Goal: Task Accomplishment & Management: Complete application form

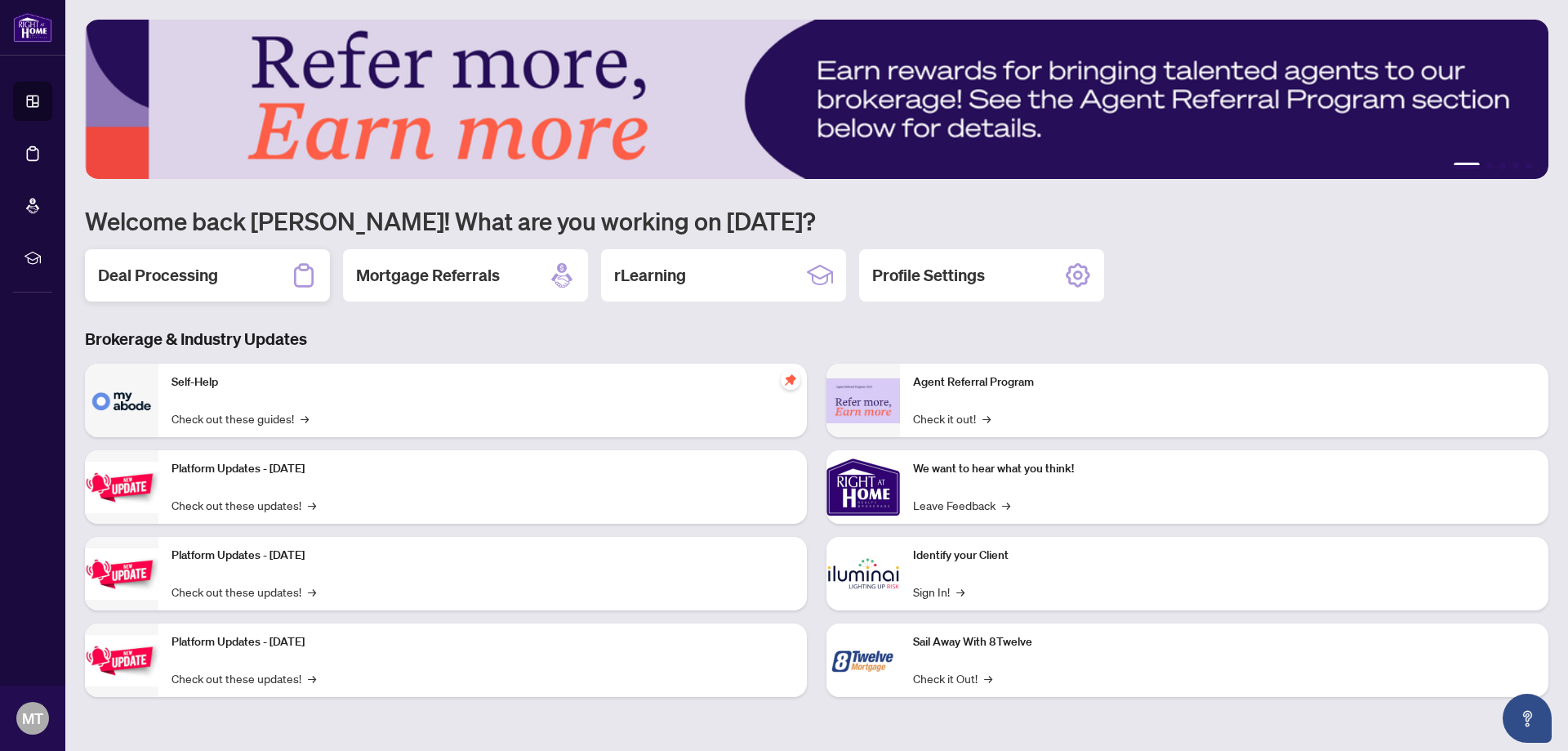
click at [167, 280] on h2 "Deal Processing" at bounding box center [158, 275] width 120 height 23
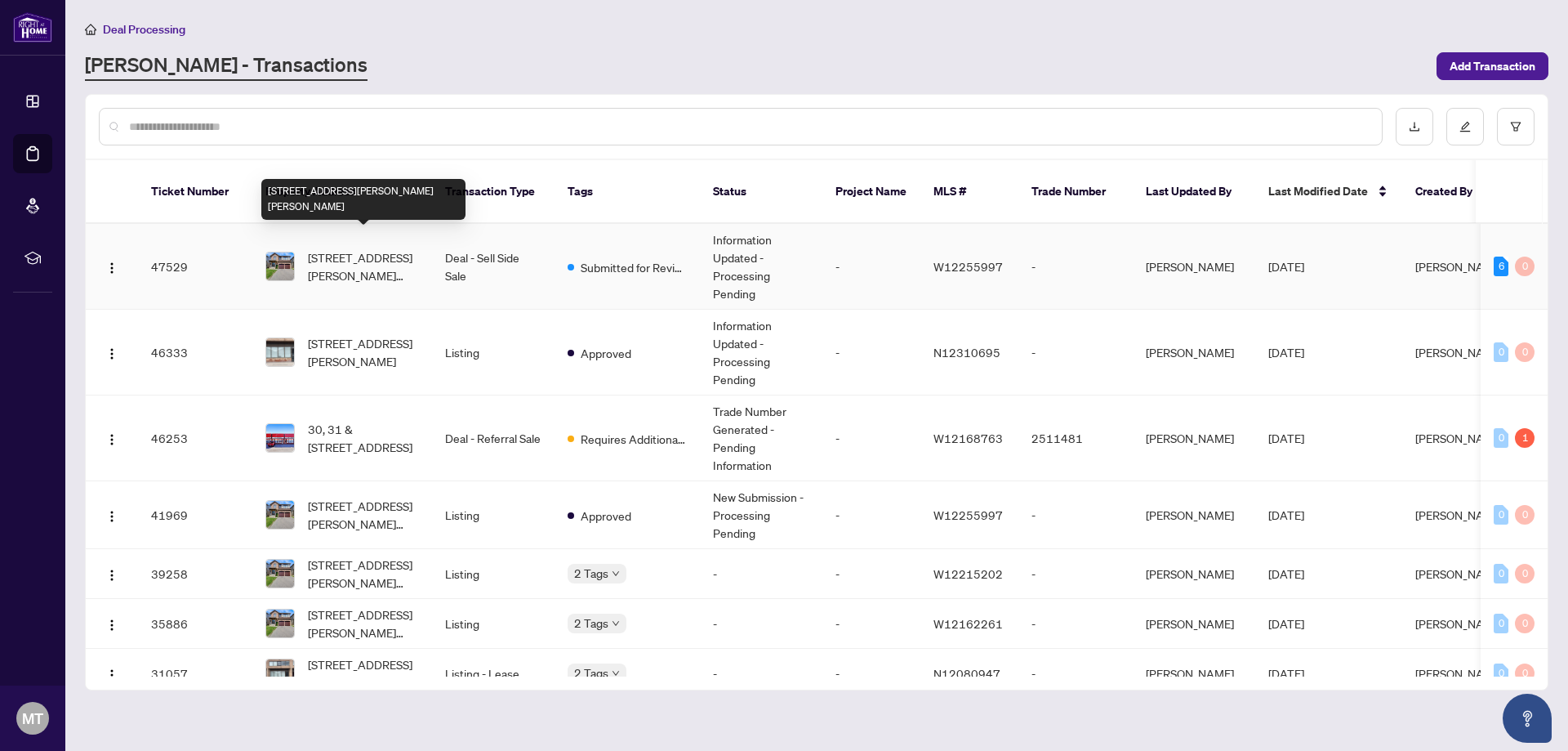
click at [383, 248] on span "[STREET_ADDRESS][PERSON_NAME][PERSON_NAME]" at bounding box center [363, 266] width 111 height 36
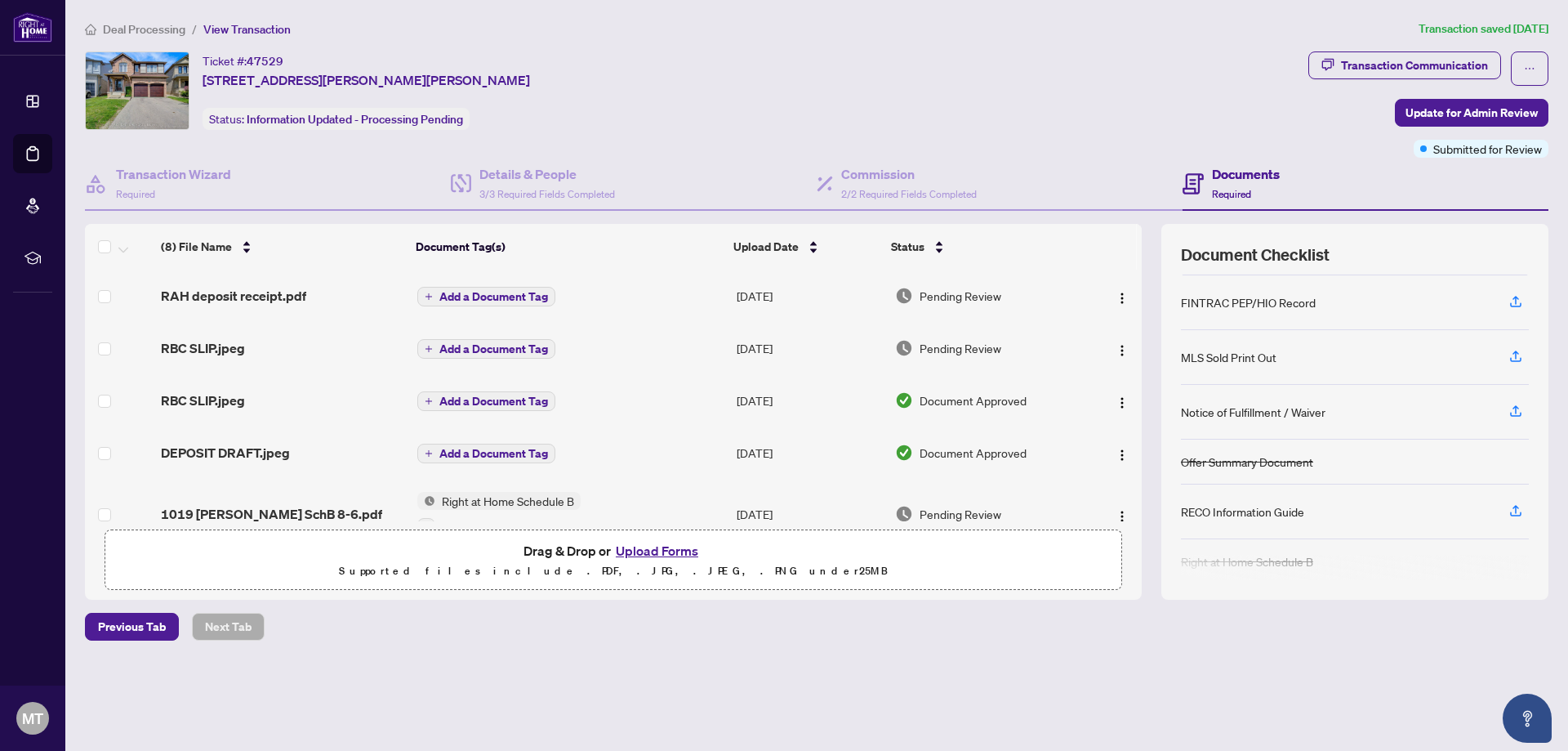
scroll to position [152, 0]
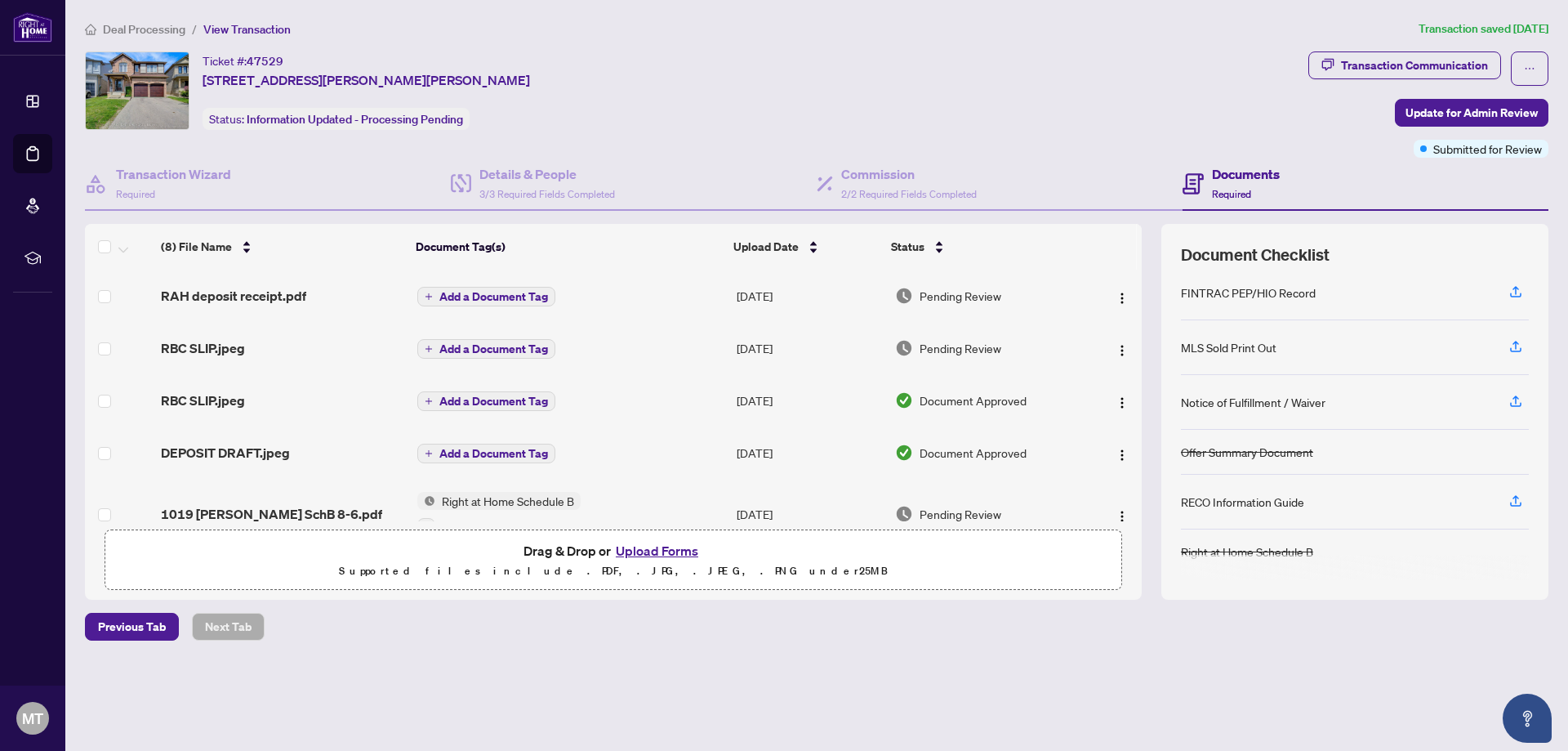
click at [661, 552] on button "Upload Forms" at bounding box center [657, 550] width 93 height 21
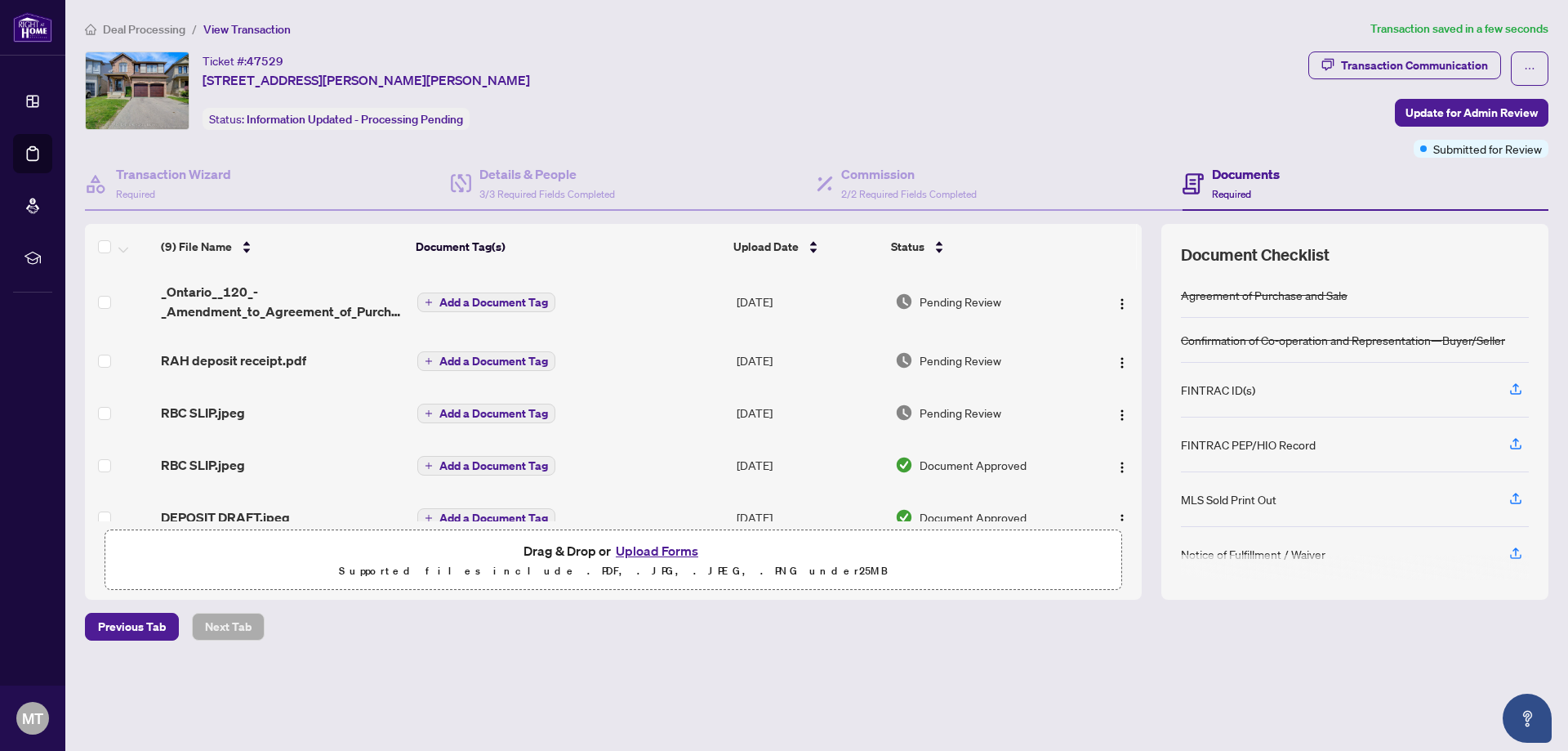
scroll to position [0, 0]
click at [1461, 111] on span "Update for Admin Review" at bounding box center [1472, 113] width 133 height 26
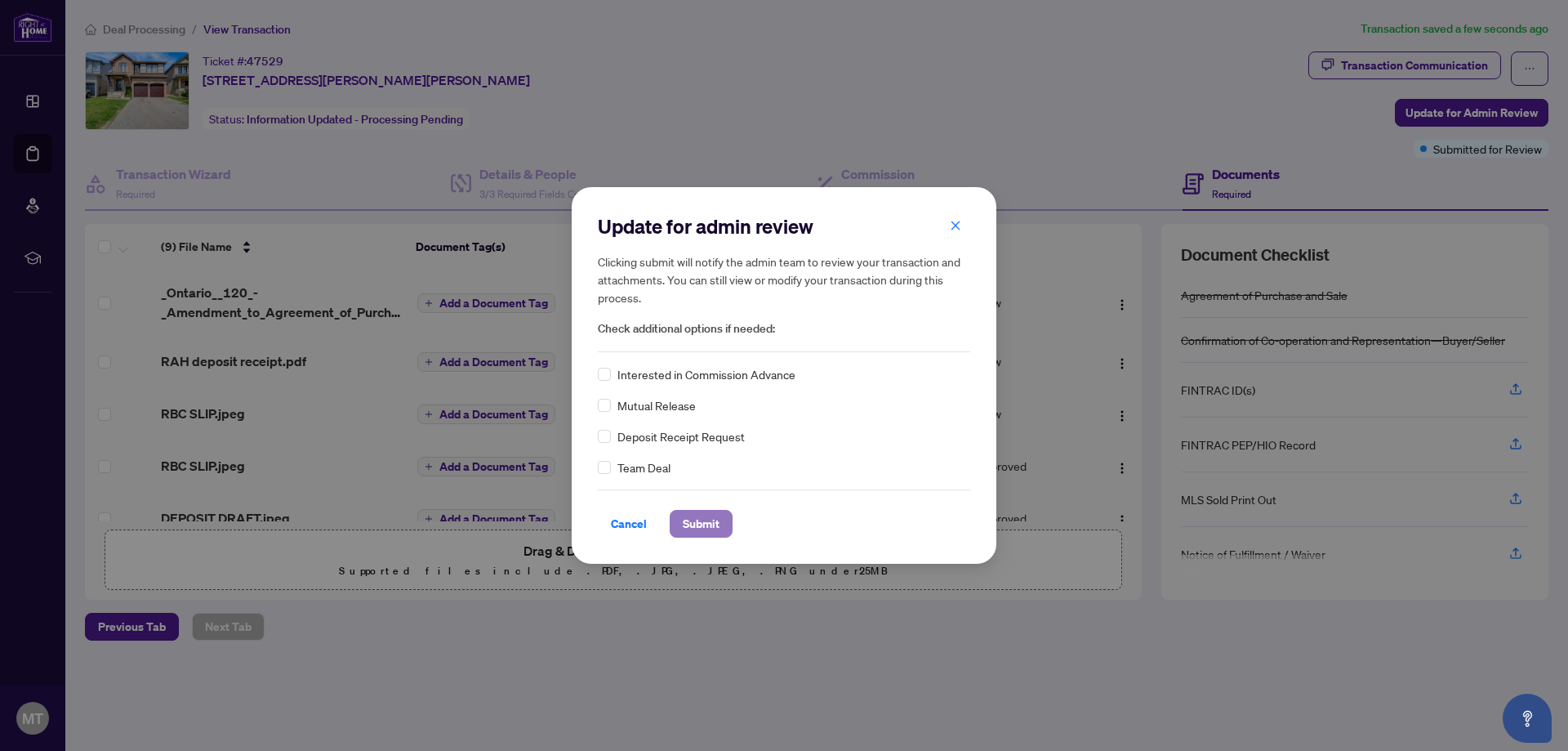
click at [702, 522] on span "Submit" at bounding box center [701, 523] width 36 height 26
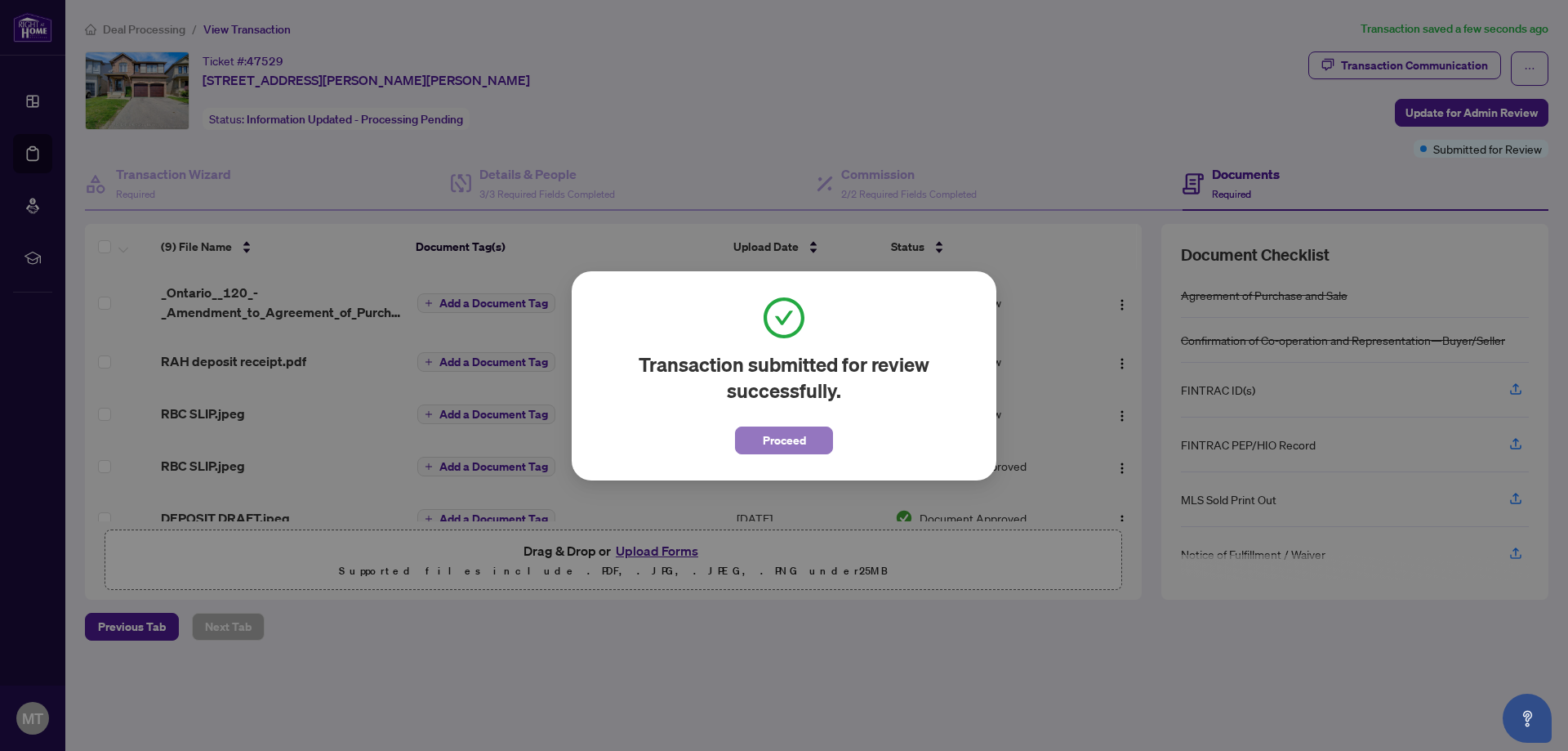
click at [783, 435] on span "Proceed" at bounding box center [784, 440] width 44 height 26
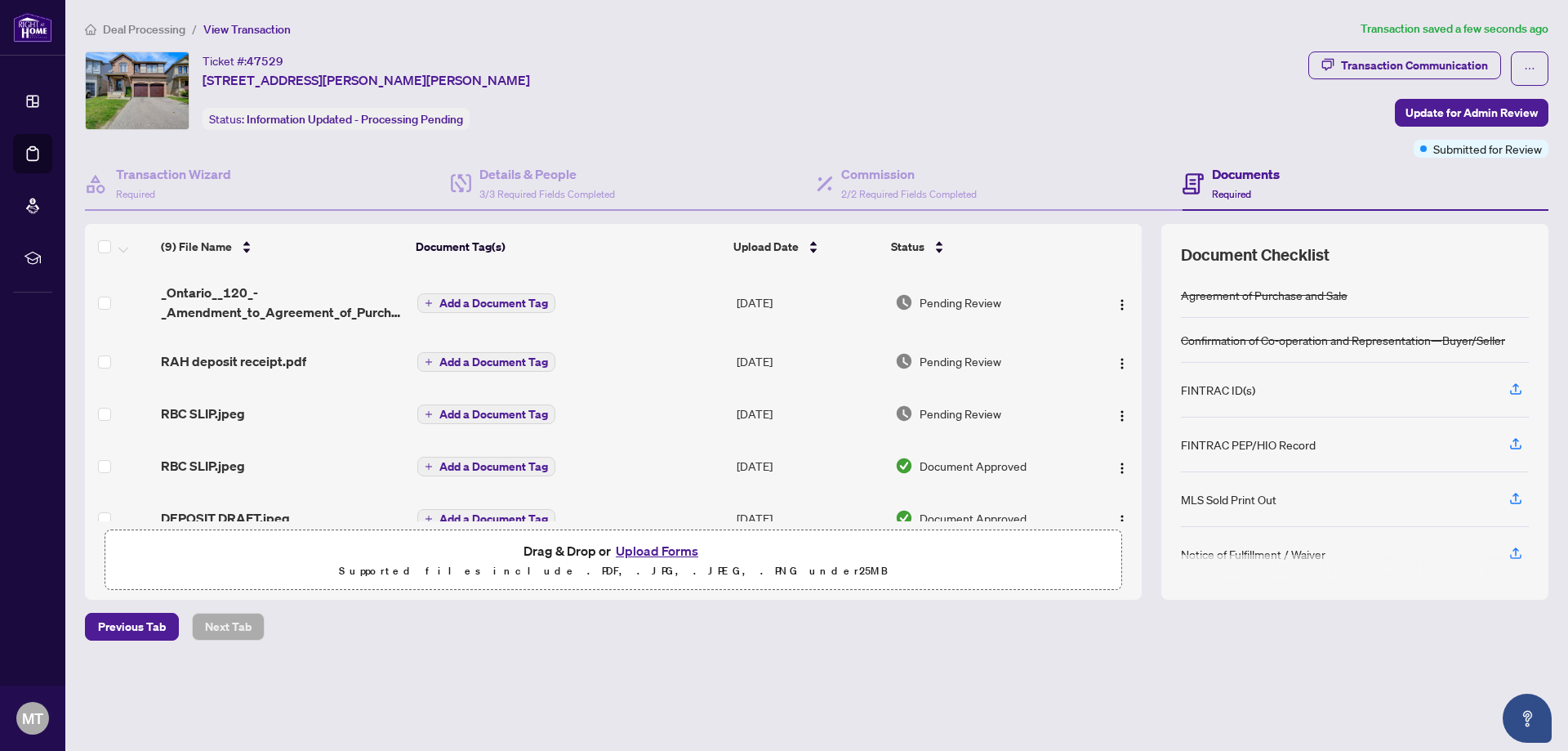
click at [657, 96] on div "Ticket #: 47529 [STREET_ADDRESS][PERSON_NAME][PERSON_NAME] Status: Information …" at bounding box center [694, 91] width 1217 height 78
click at [128, 26] on span "Deal Processing" at bounding box center [143, 29] width 83 height 15
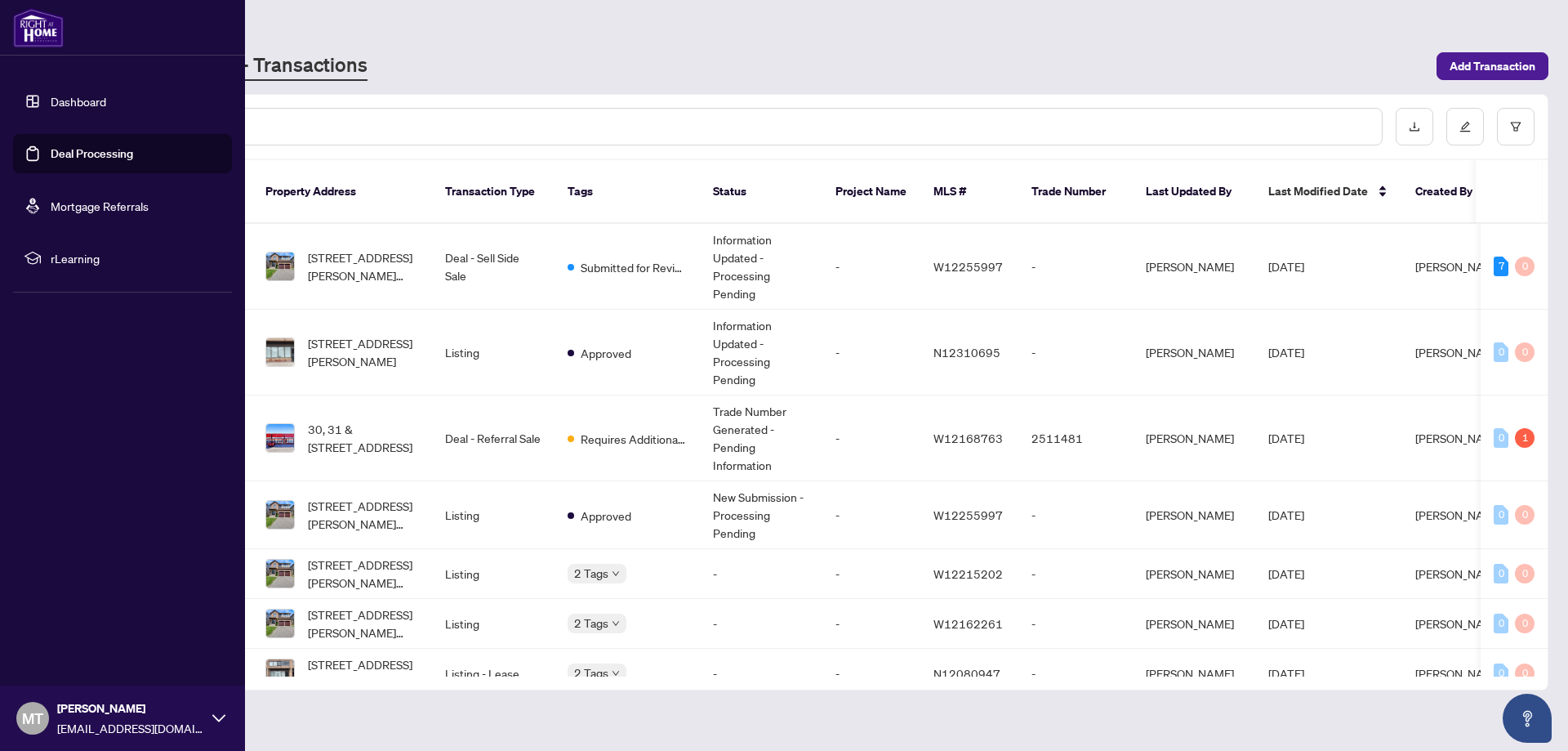
click at [28, 720] on span "MT" at bounding box center [32, 717] width 21 height 23
click at [57, 618] on span "Logout" at bounding box center [65, 620] width 36 height 26
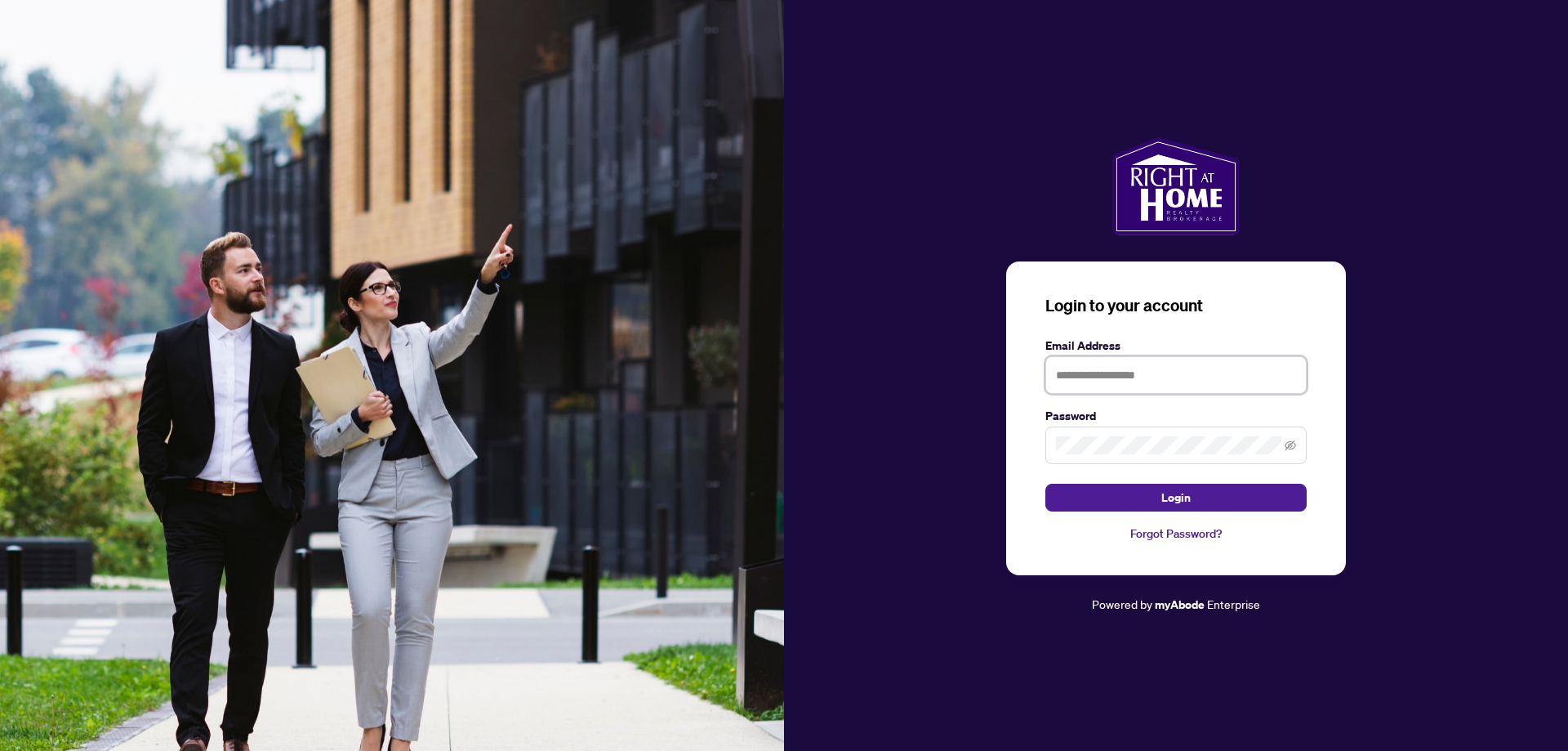
type input "**********"
